Goal: Task Accomplishment & Management: Manage account settings

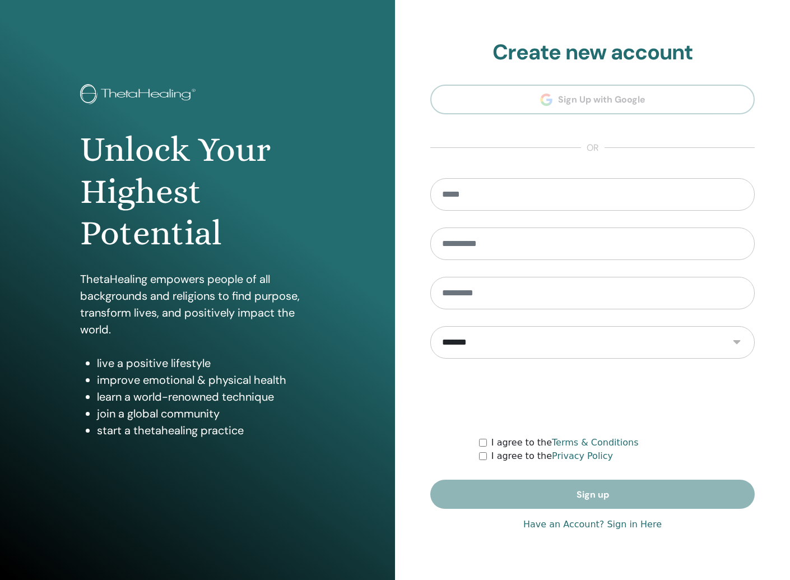
click at [600, 524] on link "Have an Account? Sign in Here" at bounding box center [592, 524] width 138 height 13
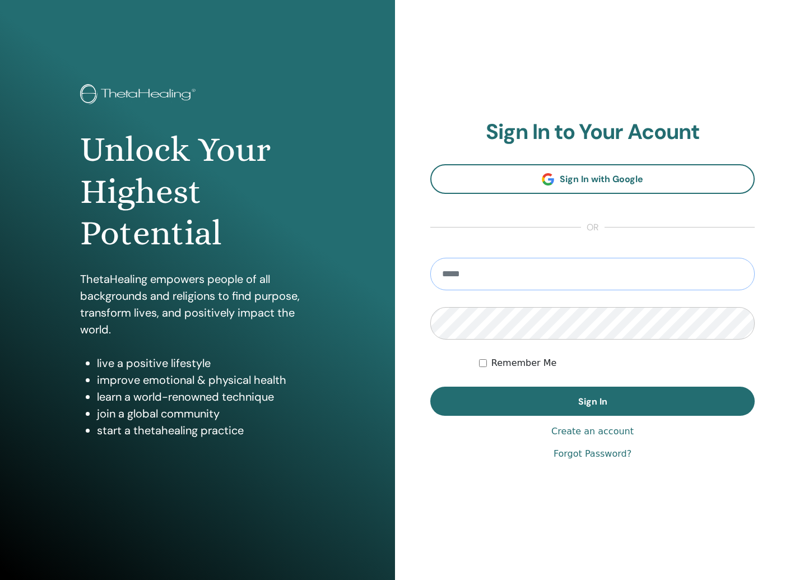
click at [463, 281] on input "email" at bounding box center [592, 274] width 324 height 32
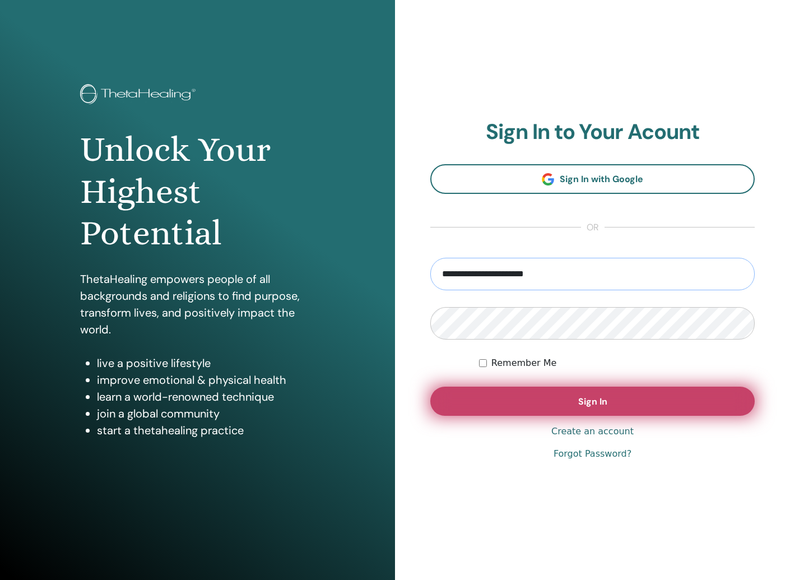
type input "**********"
click at [495, 406] on button "Sign In" at bounding box center [592, 400] width 324 height 29
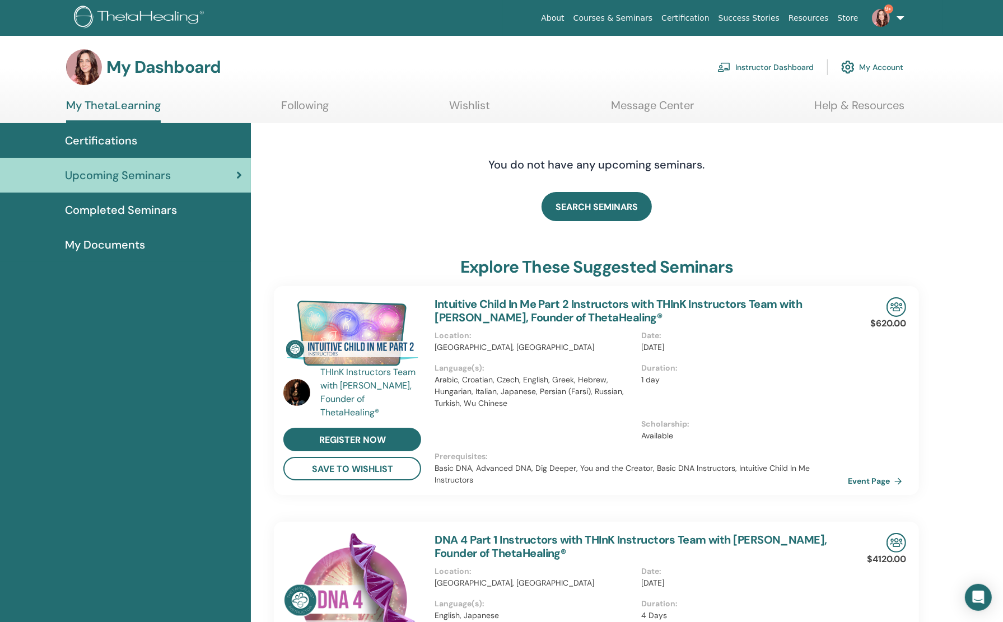
click at [739, 72] on link "Instructor Dashboard" at bounding box center [765, 67] width 96 height 25
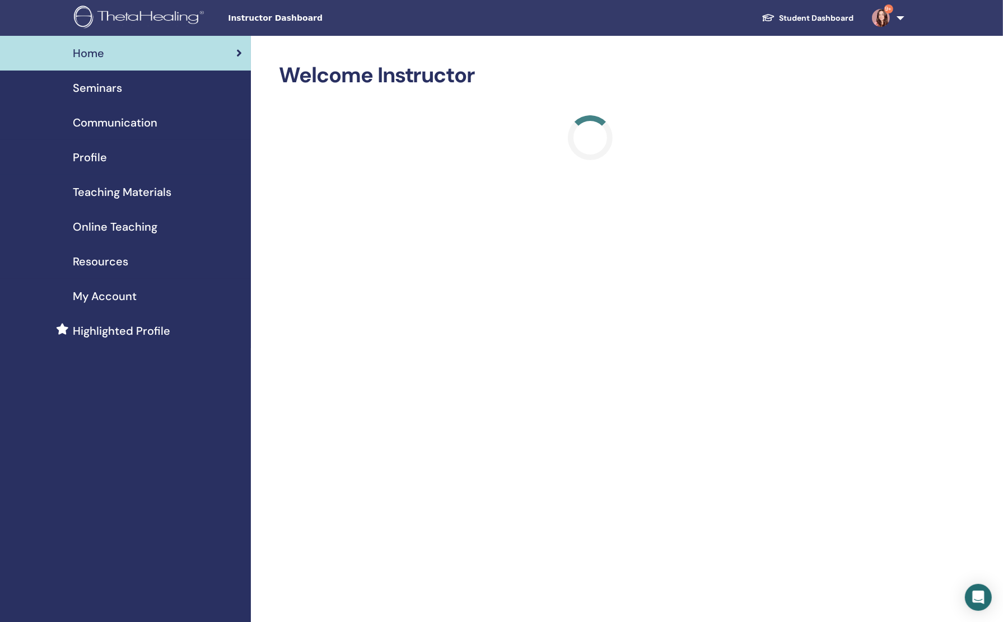
click at [97, 86] on span "Seminars" at bounding box center [97, 88] width 49 height 17
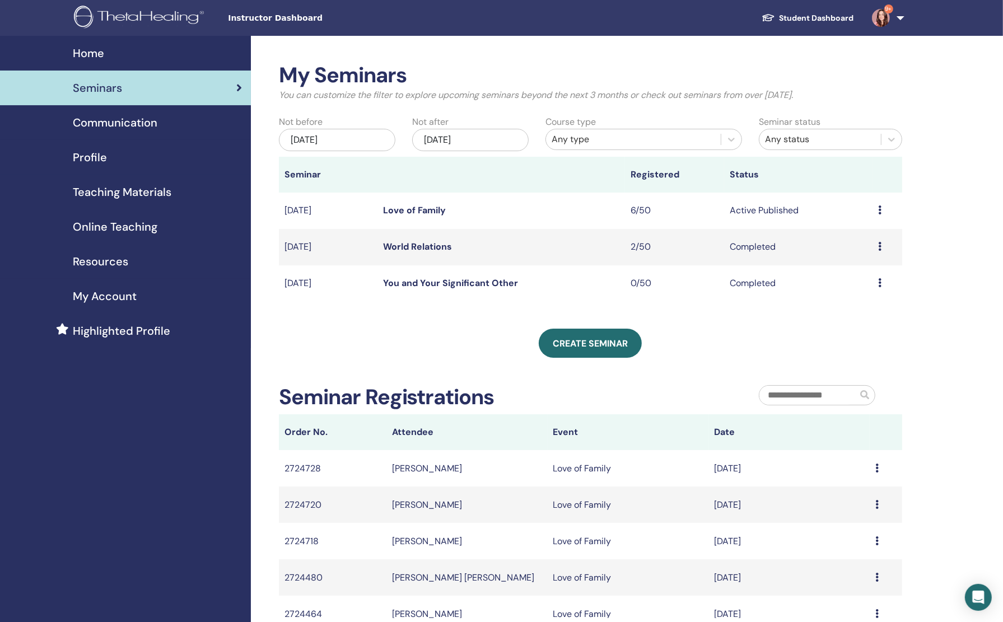
click at [404, 213] on link "Love of Family" at bounding box center [414, 210] width 63 height 12
click at [404, 212] on link "Love of Family" at bounding box center [414, 210] width 63 height 12
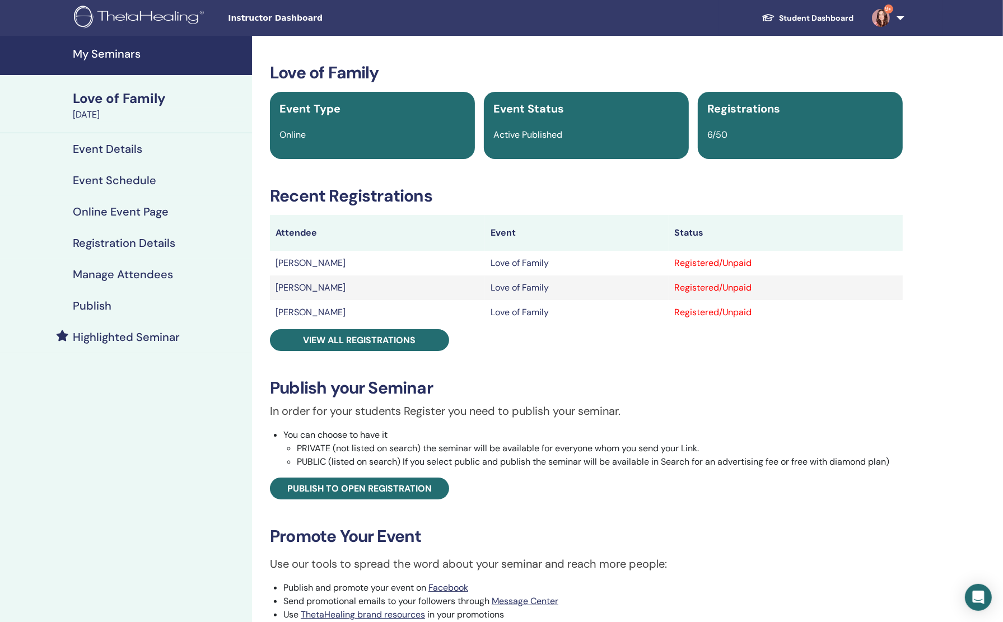
click at [811, 167] on div "Love of Family Event Type Online Event Status Active Published Registrations 6/…" at bounding box center [586, 397] width 655 height 668
